Goal: Download file/media

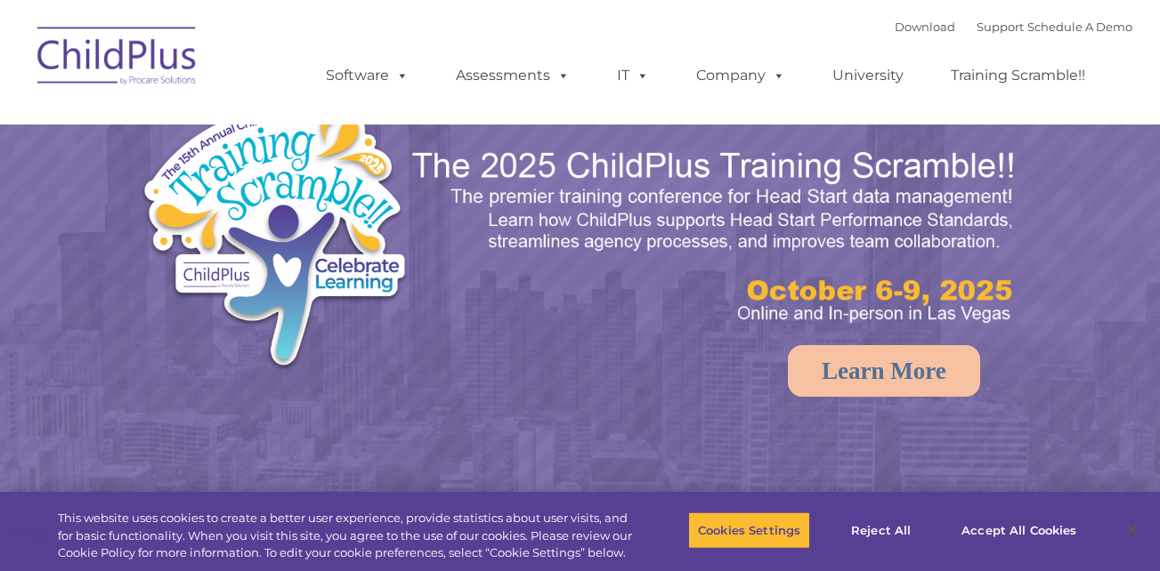
select select "MEDIUM"
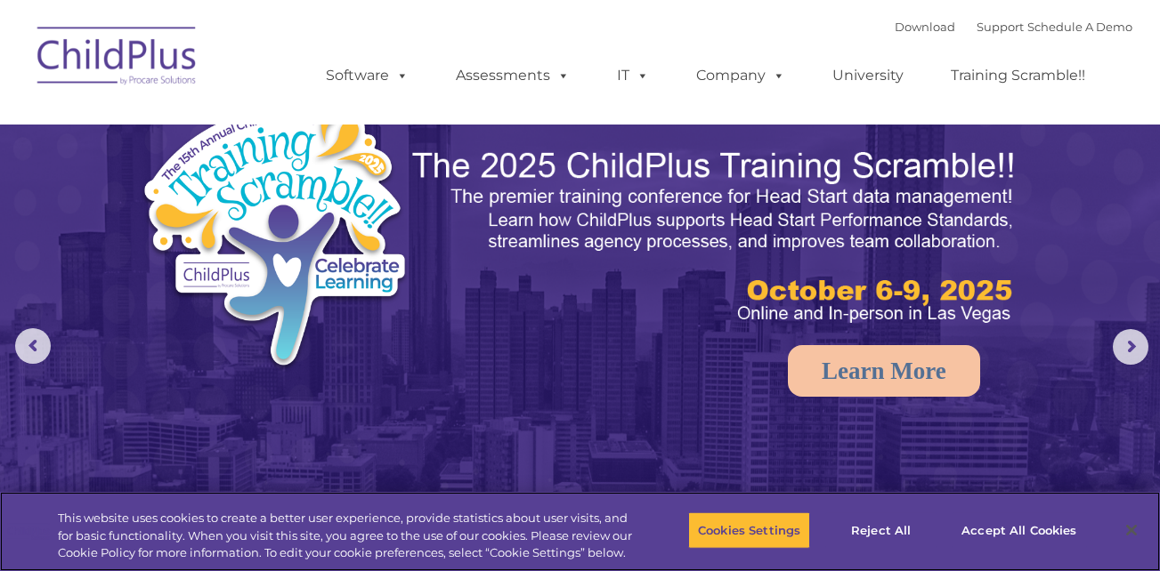
select select "MEDIUM"
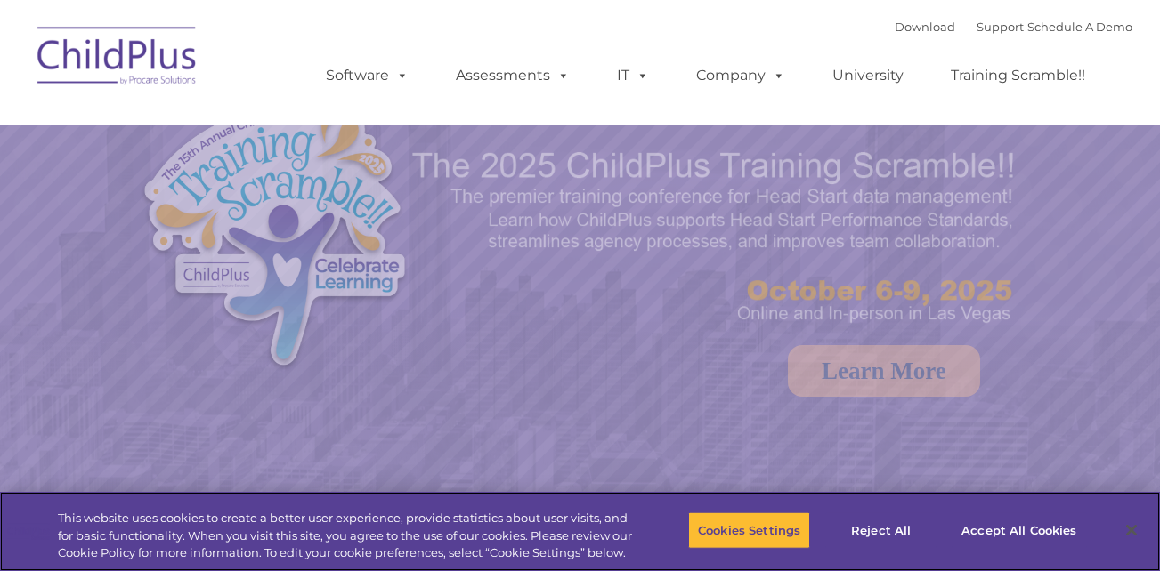
select select "MEDIUM"
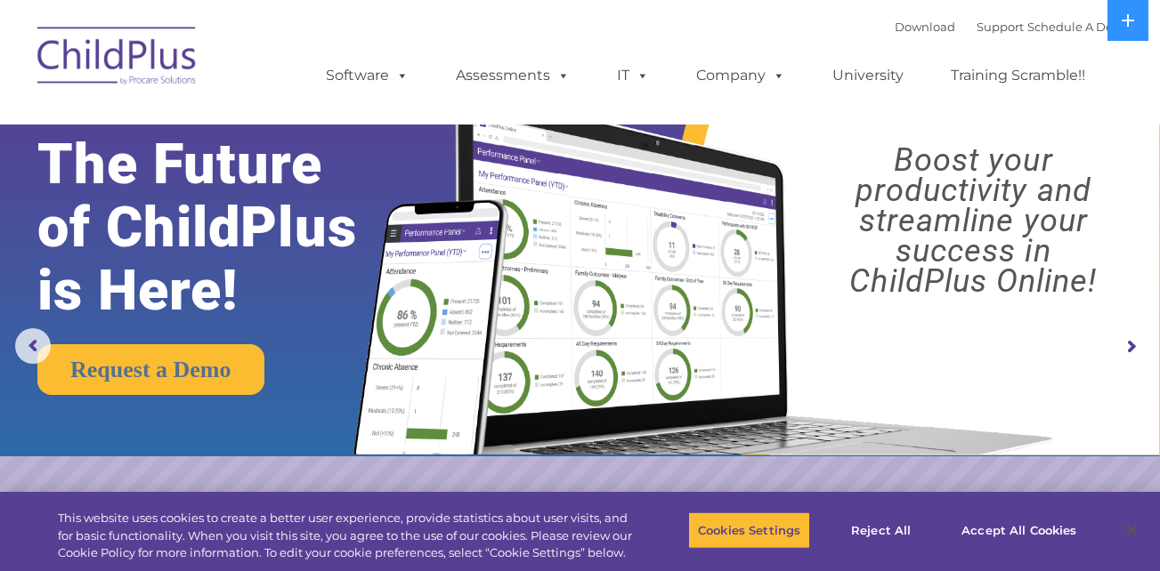
click at [483, 199] on img at bounding box center [700, 257] width 728 height 393
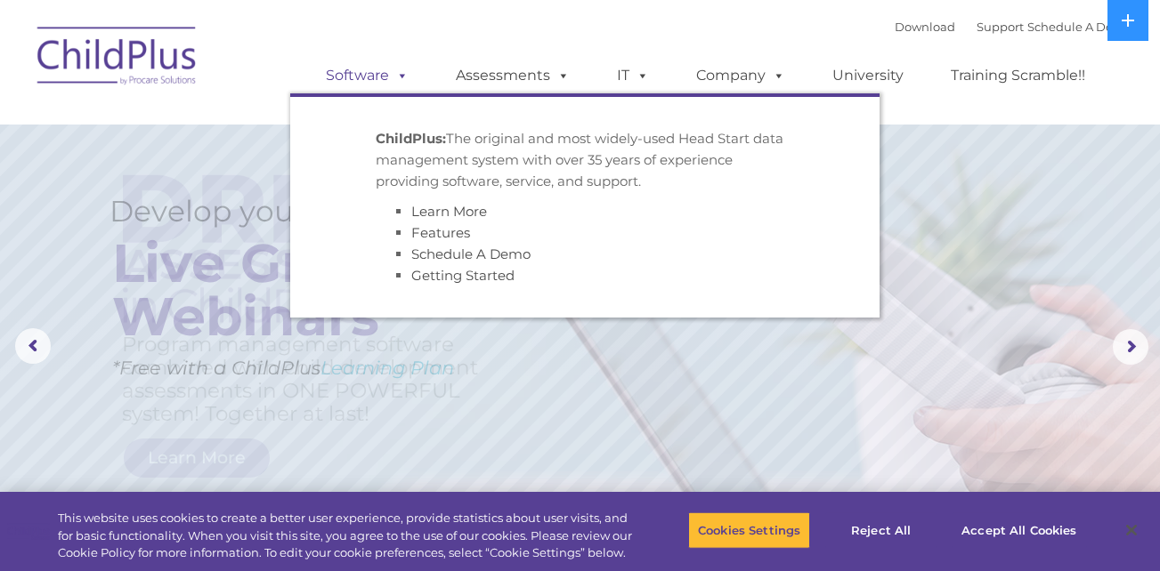
click at [378, 80] on link "Software" at bounding box center [367, 76] width 118 height 36
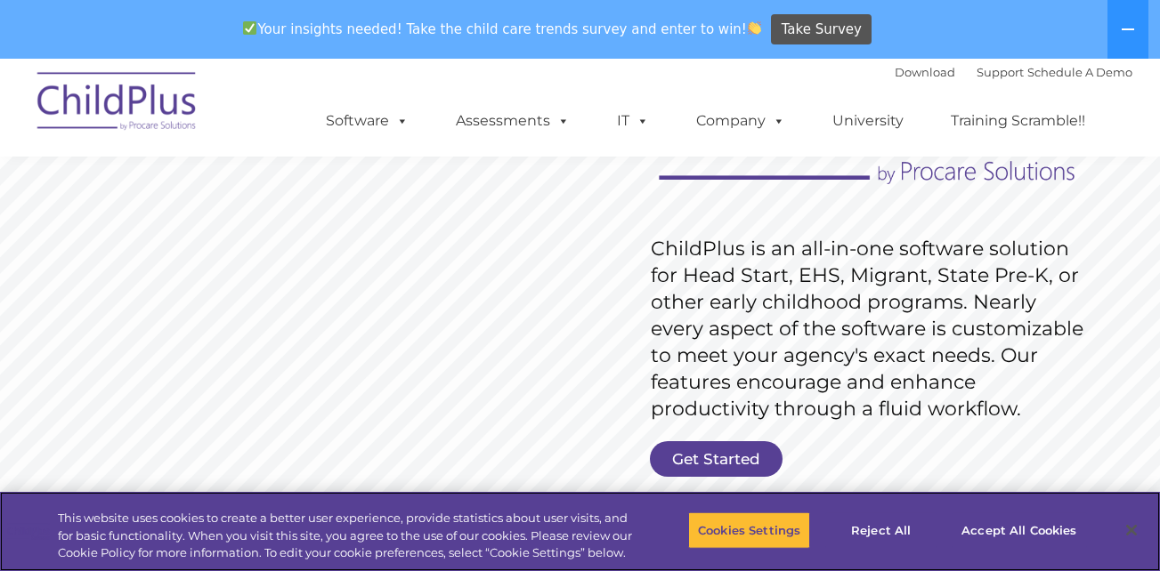
scroll to position [224, 0]
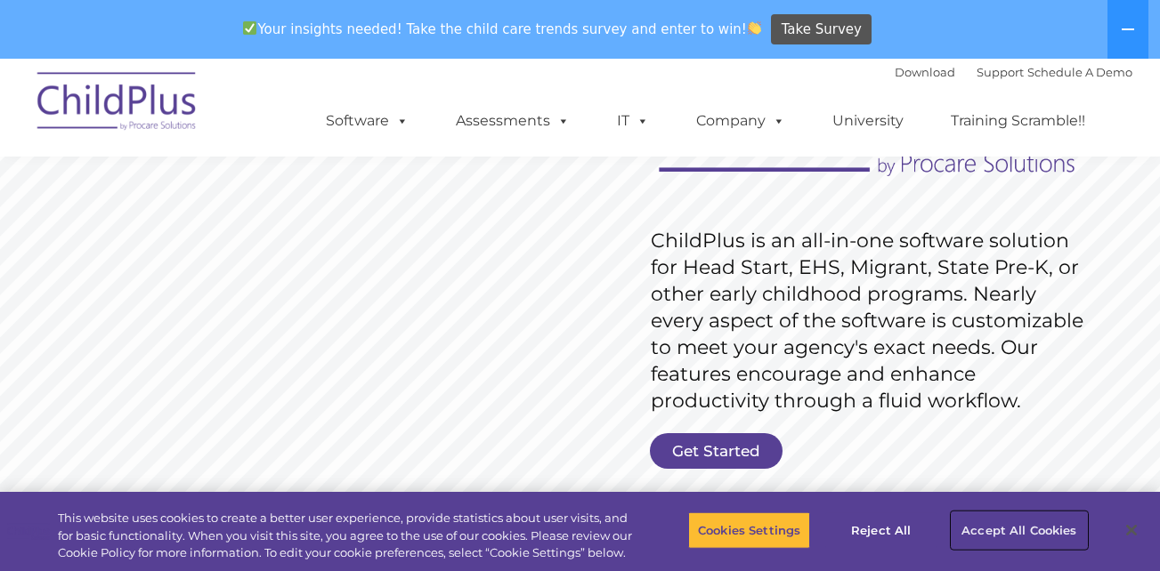
click at [978, 525] on button "Accept All Cookies" at bounding box center [1019, 530] width 134 height 37
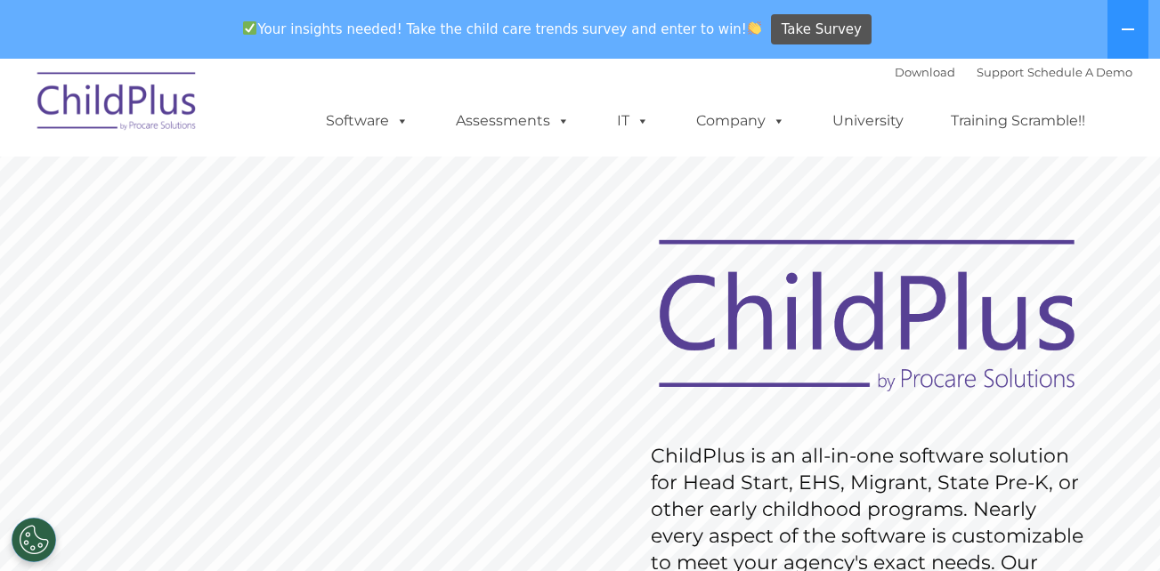
scroll to position [0, 0]
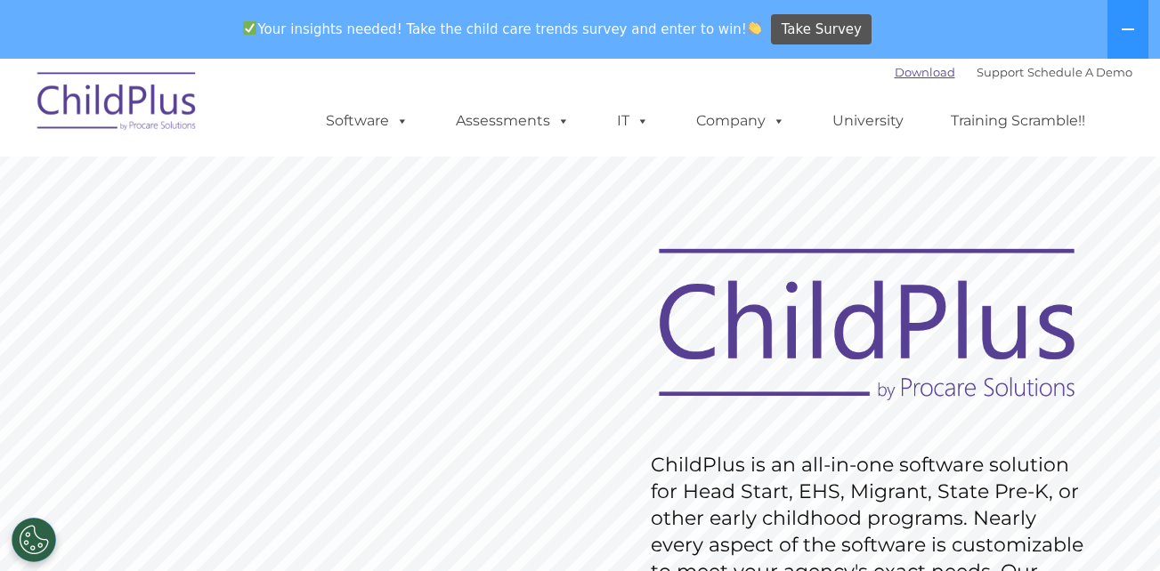
click at [915, 67] on link "Download" at bounding box center [925, 72] width 61 height 14
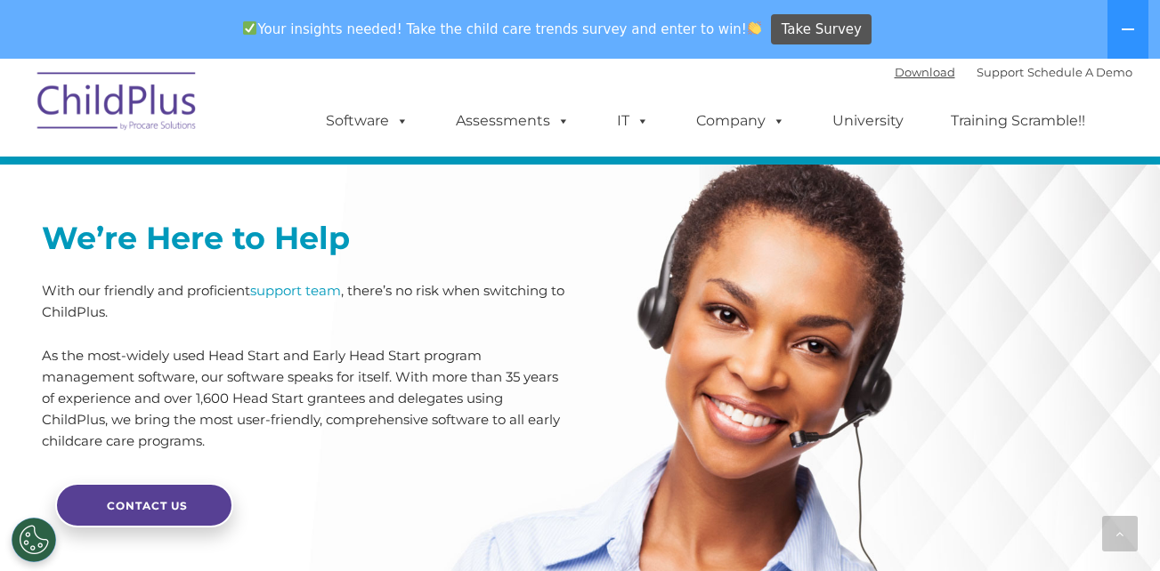
scroll to position [4394, 0]
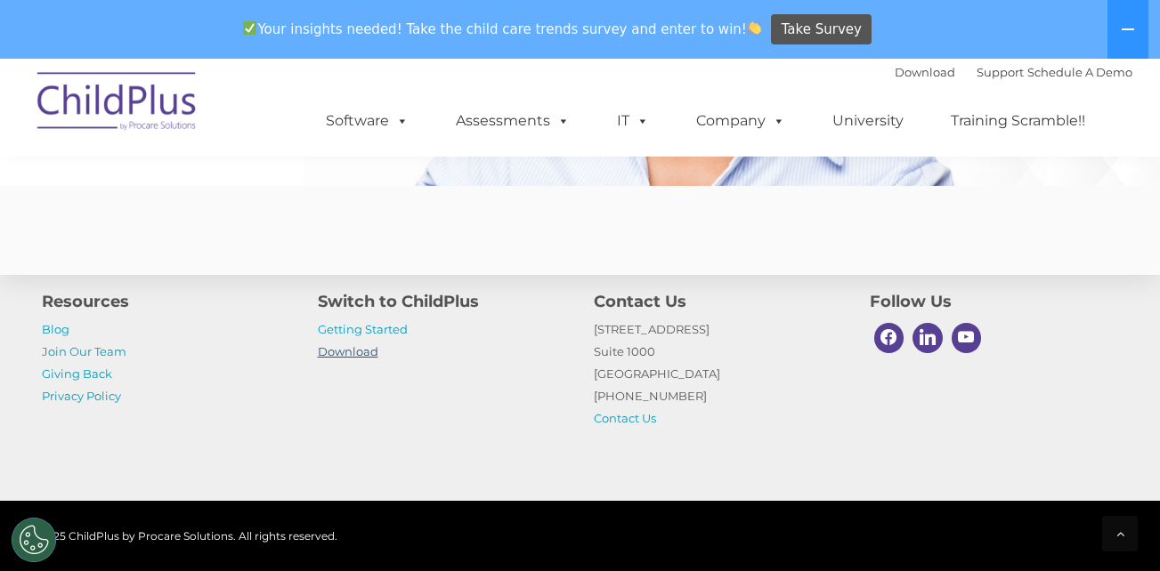
click at [347, 353] on link "Download" at bounding box center [348, 351] width 61 height 14
